Goal: Task Accomplishment & Management: Check status

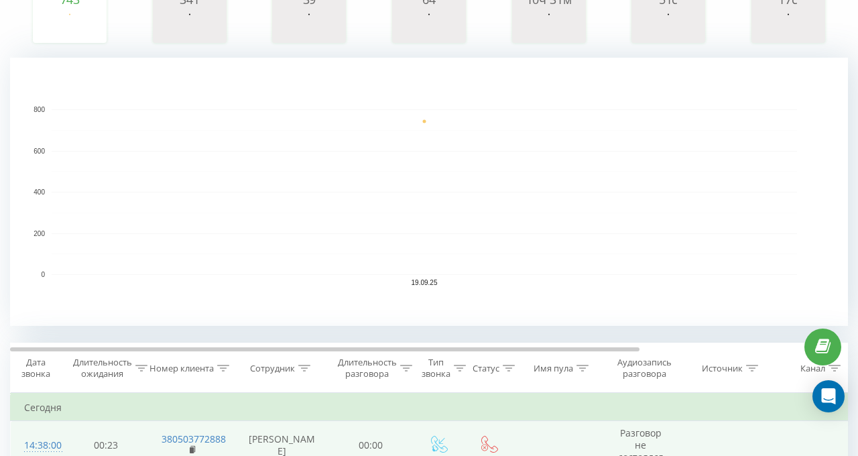
scroll to position [148, 0]
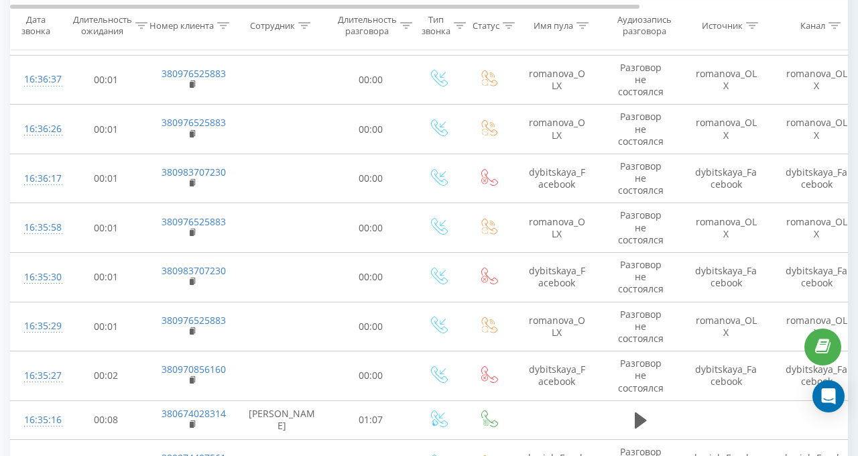
scroll to position [751, 0]
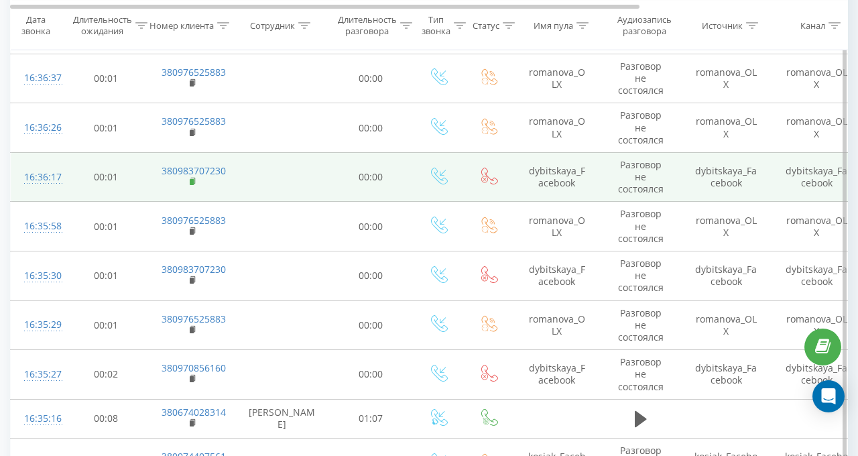
click at [190, 180] on icon at bounding box center [193, 181] width 7 height 9
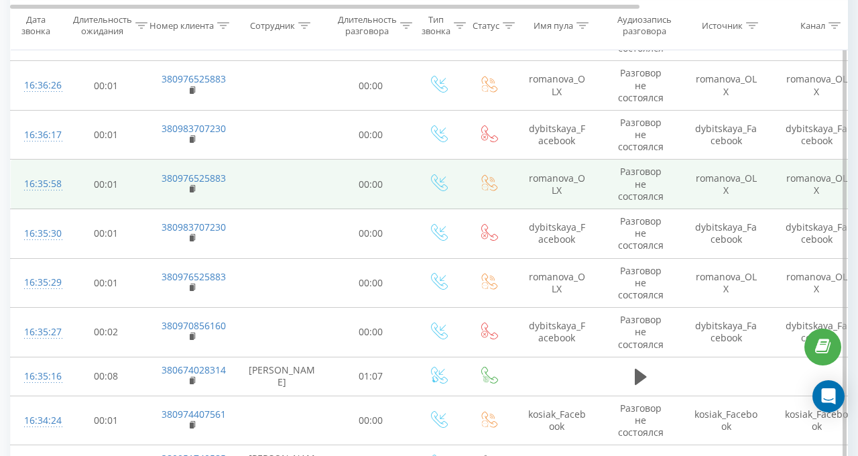
scroll to position [818, 0]
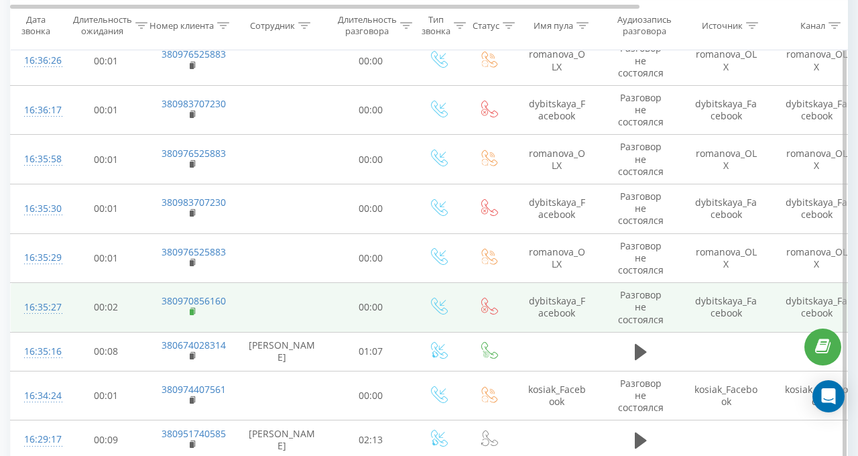
click at [191, 309] on rect at bounding box center [192, 312] width 4 height 6
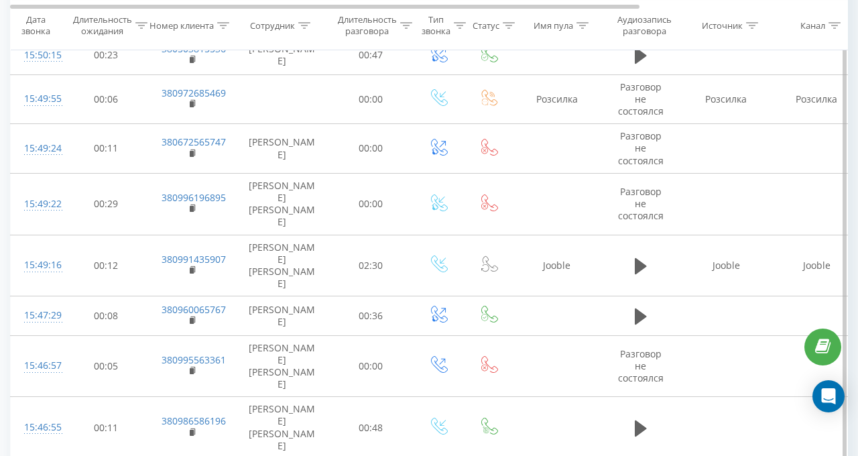
scroll to position [3768, 0]
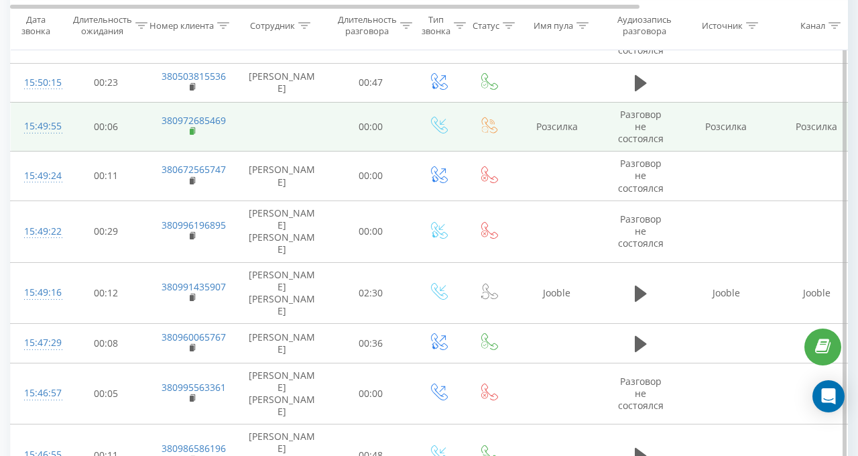
click at [192, 129] on rect at bounding box center [192, 132] width 4 height 6
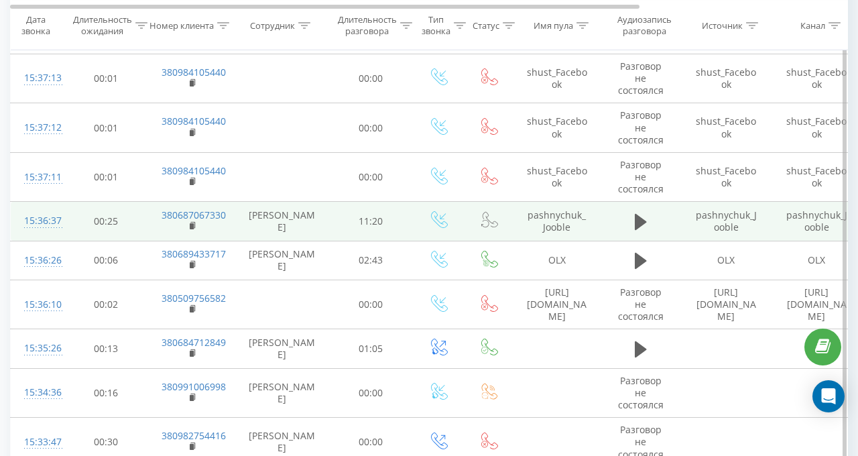
scroll to position [4573, 0]
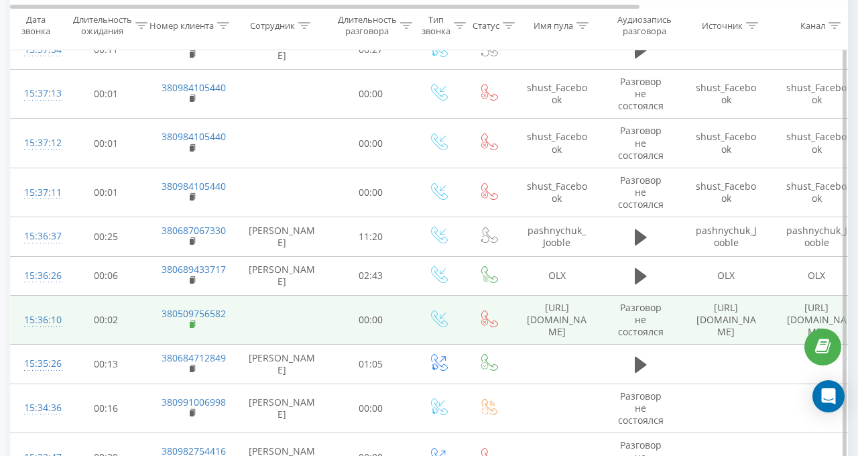
click at [190, 322] on rect at bounding box center [192, 325] width 4 height 6
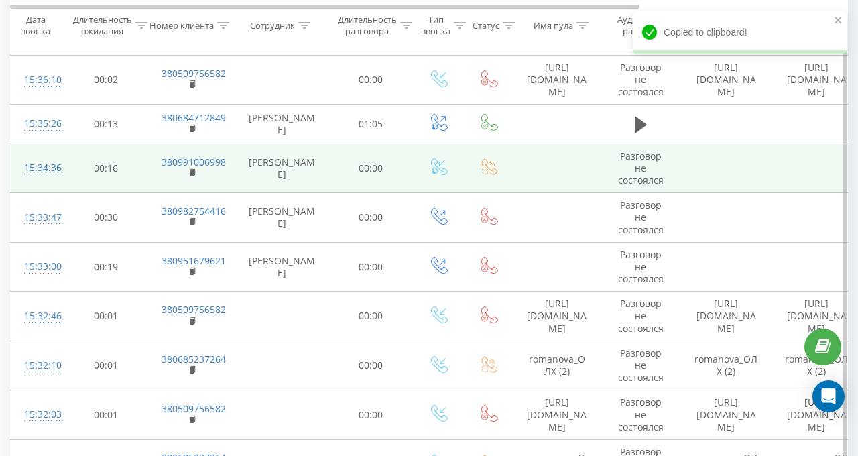
scroll to position [4908, 0]
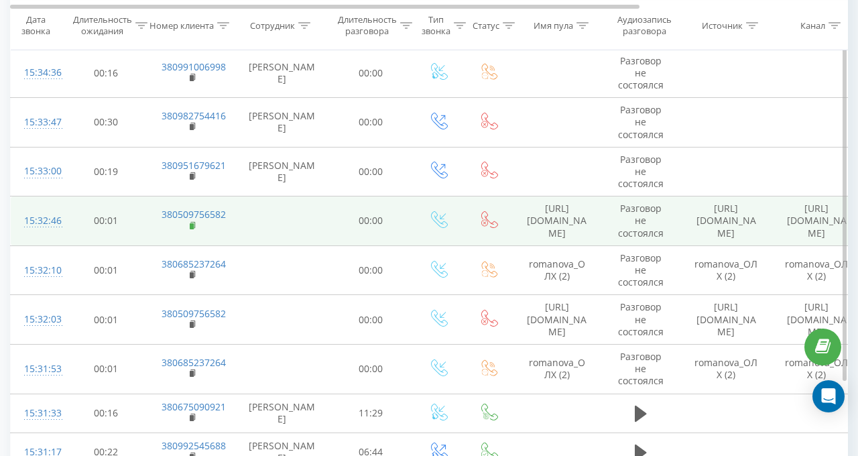
click at [191, 223] on rect at bounding box center [192, 226] width 4 height 6
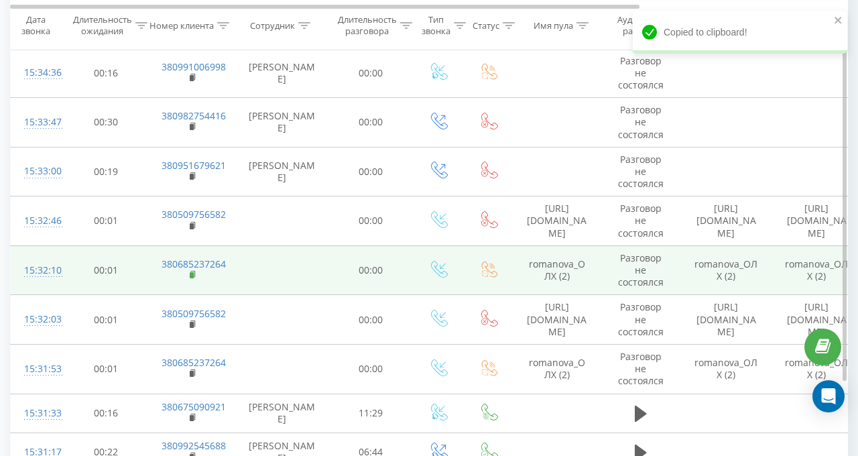
click at [190, 272] on rect at bounding box center [192, 275] width 4 height 6
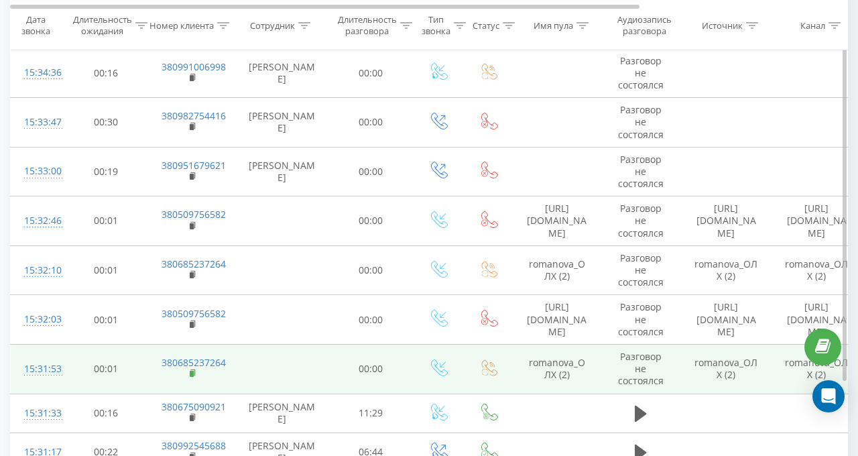
click at [192, 371] on rect at bounding box center [192, 374] width 4 height 6
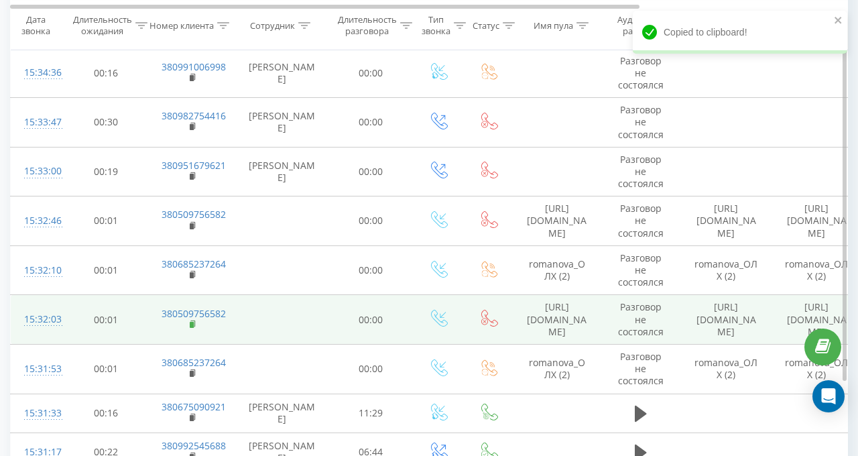
click at [192, 322] on rect at bounding box center [192, 325] width 4 height 6
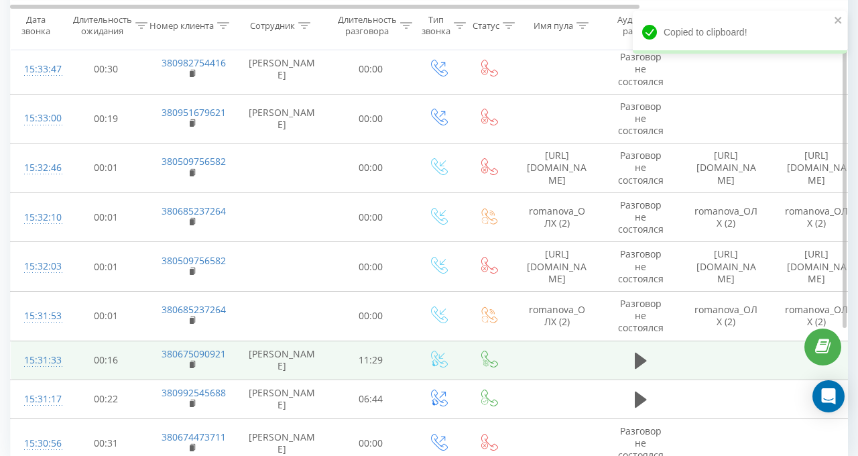
scroll to position [4964, 0]
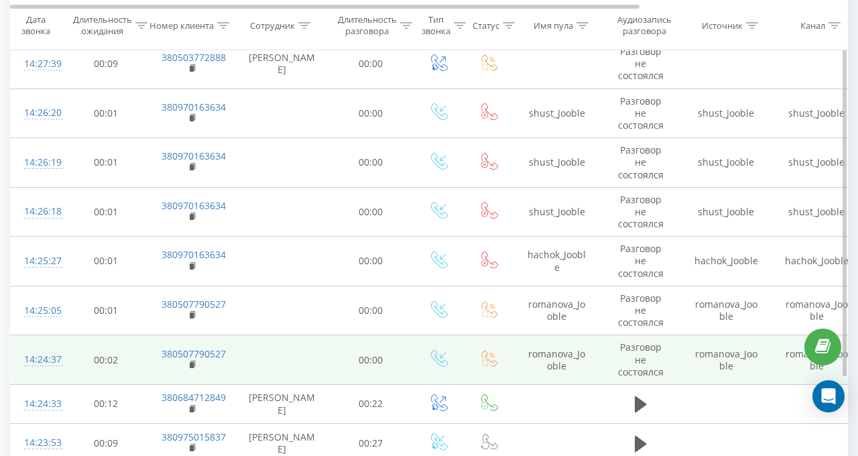
scroll to position [4851, 0]
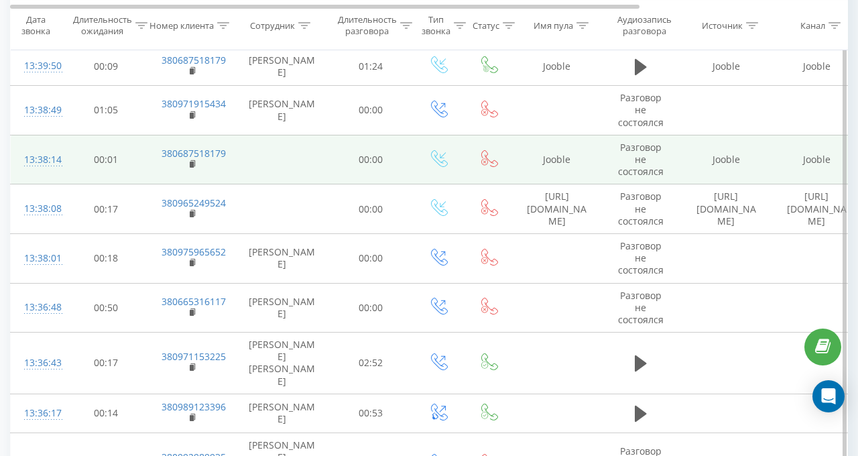
scroll to position [3226, 0]
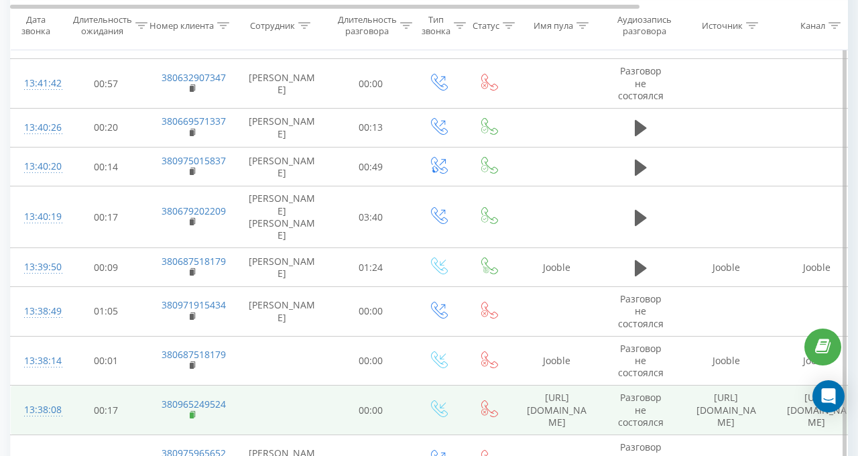
click at [194, 411] on icon at bounding box center [192, 414] width 5 height 6
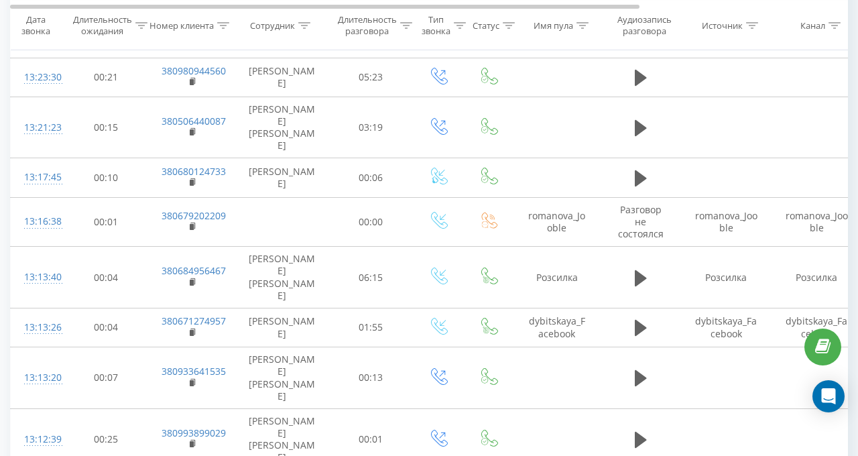
scroll to position [4706, 0]
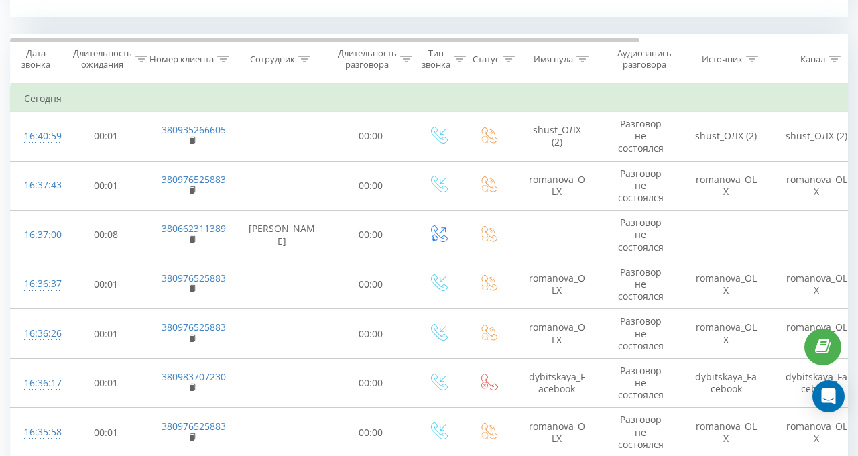
scroll to position [544, 0]
